Goal: Navigation & Orientation: Find specific page/section

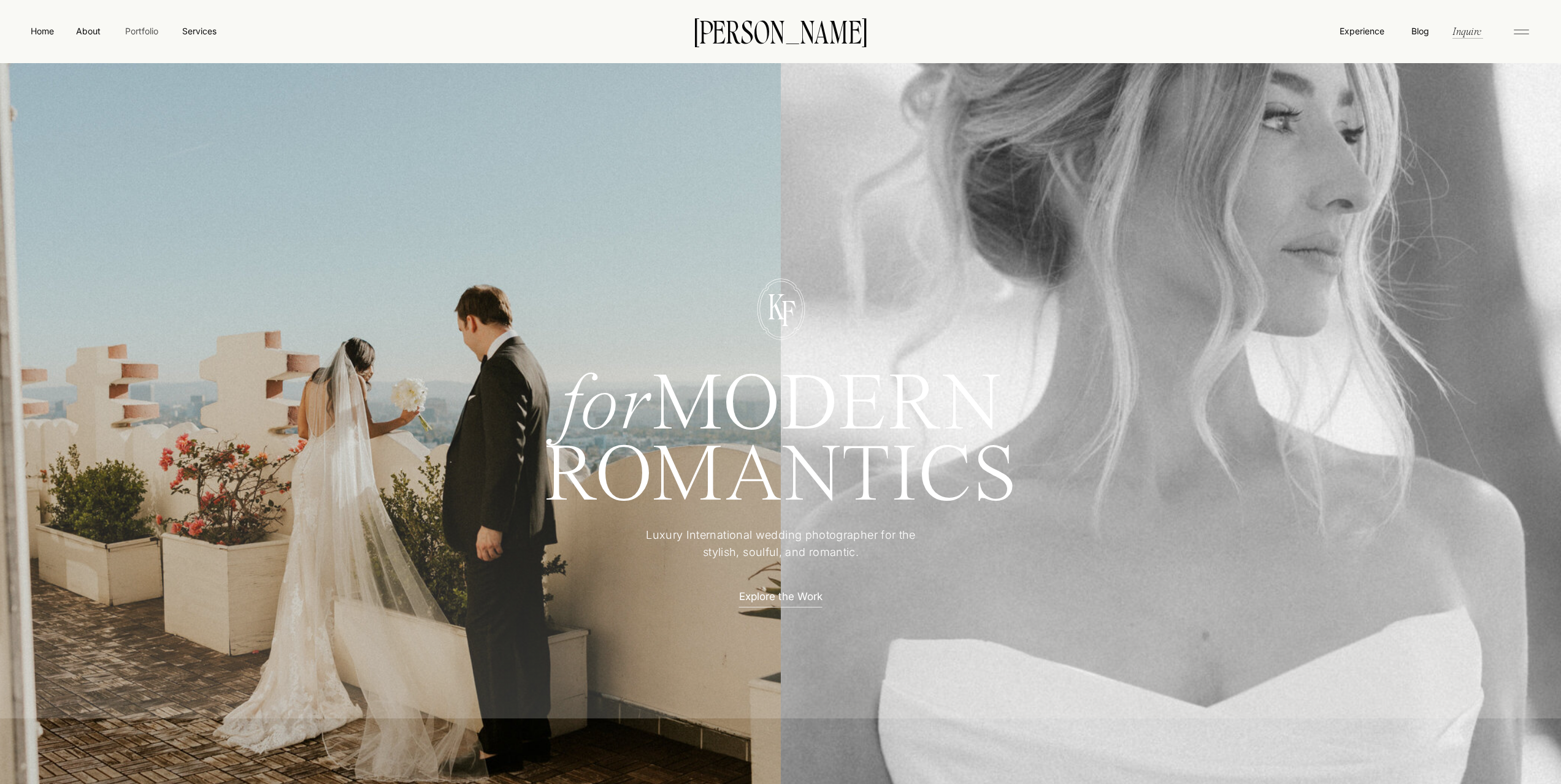
click at [148, 30] on nav "Portfolio" at bounding box center [141, 31] width 44 height 13
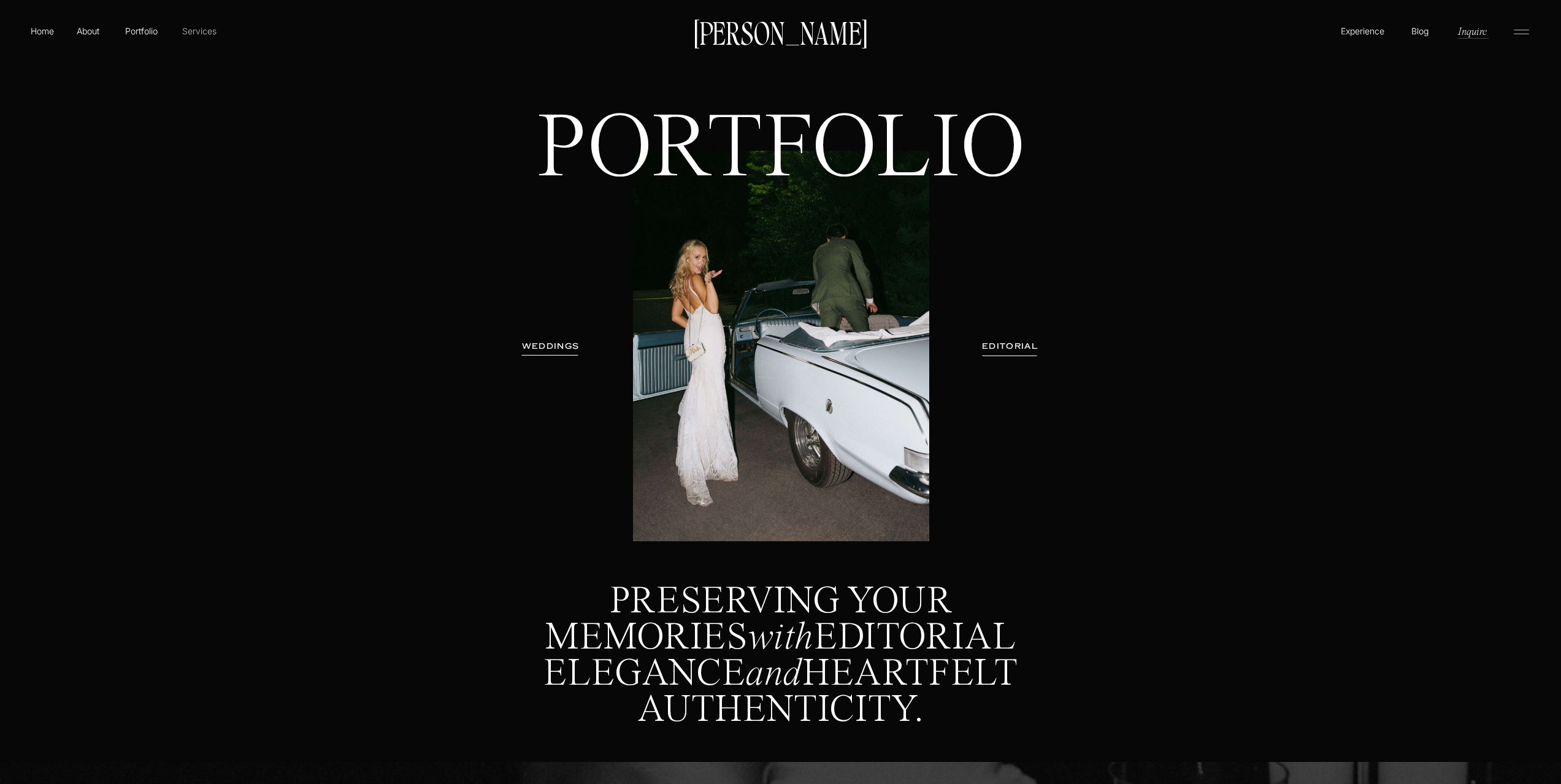
click at [205, 29] on p "Services" at bounding box center [199, 31] width 36 height 13
